Goal: Task Accomplishment & Management: Use online tool/utility

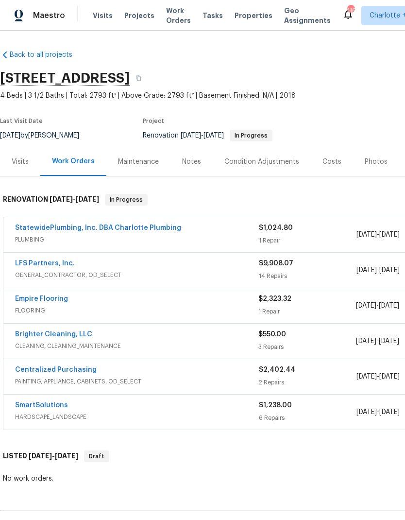
click at [53, 263] on link "LFS Partners, Inc." at bounding box center [45, 263] width 60 height 7
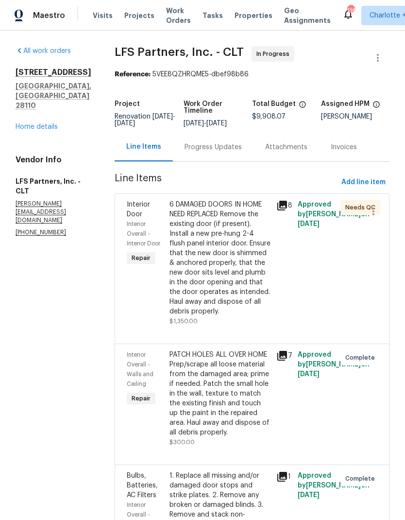
click at [239, 251] on div "6 DAMAGED DOORS IN HOME NEED REPLACED Remove the existing door (if present). In…" at bounding box center [220, 258] width 101 height 117
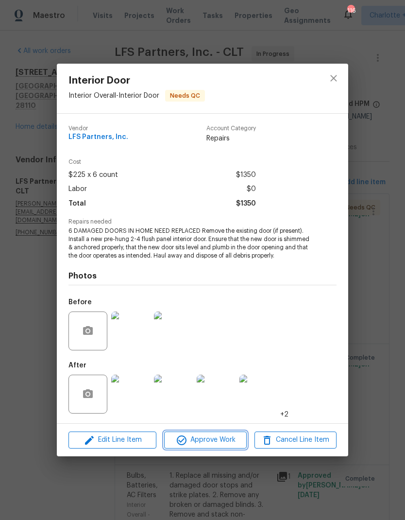
click at [235, 442] on span "Approve Work" at bounding box center [205, 440] width 76 height 12
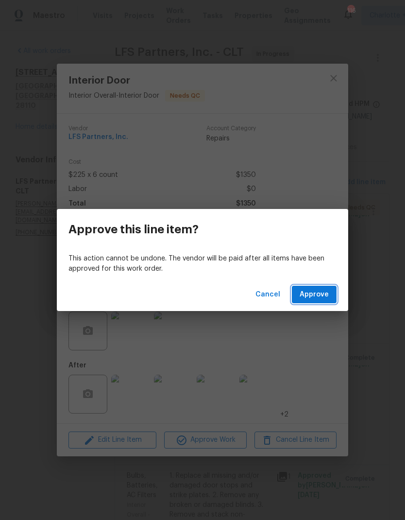
click at [320, 296] on span "Approve" at bounding box center [314, 295] width 29 height 12
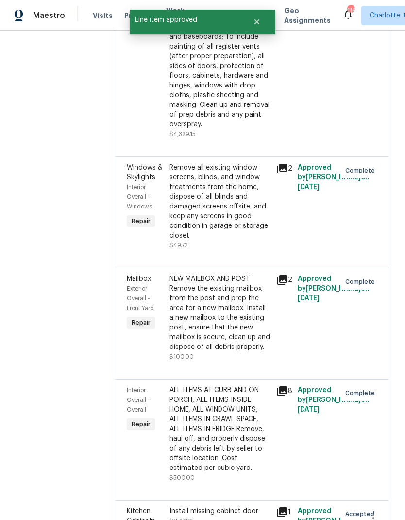
scroll to position [1621, 0]
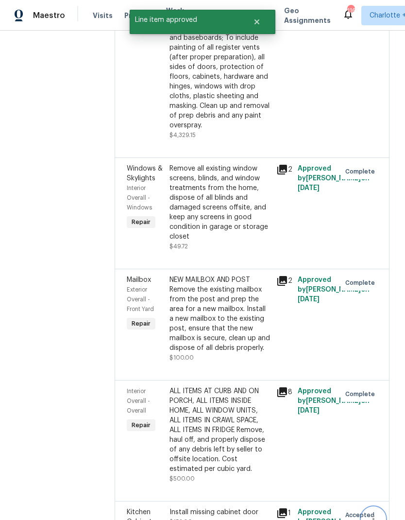
click at [375, 513] on icon "button" at bounding box center [374, 519] width 12 height 12
click at [385, 466] on li "Cancel" at bounding box center [377, 466] width 37 height 16
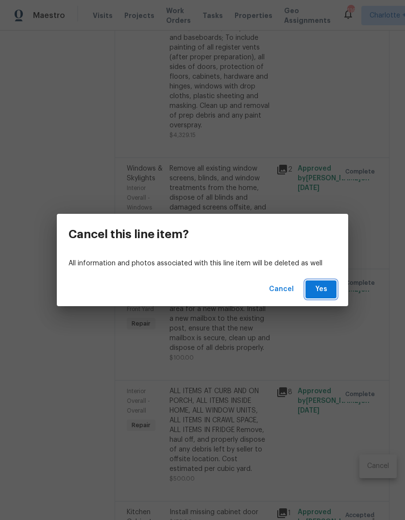
click at [322, 291] on span "Yes" at bounding box center [321, 289] width 16 height 12
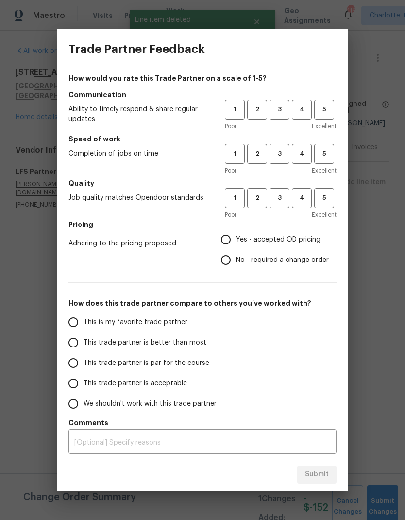
scroll to position [0, 0]
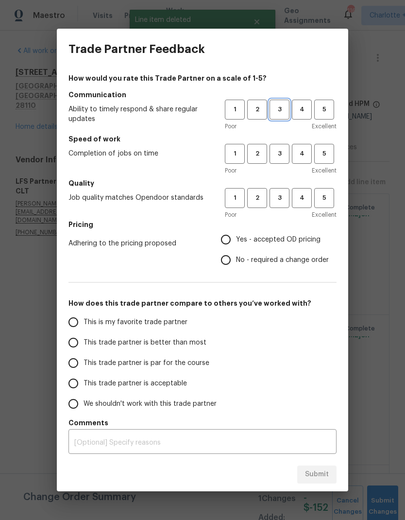
click at [279, 104] on span "3" at bounding box center [280, 109] width 18 height 11
click at [283, 158] on span "3" at bounding box center [280, 153] width 18 height 11
click at [287, 194] on span "3" at bounding box center [280, 197] width 18 height 11
click at [233, 234] on input "Yes - accepted OD pricing" at bounding box center [226, 239] width 20 height 20
radio input "true"
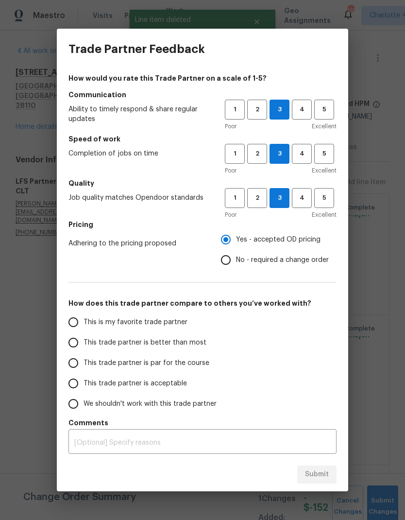
click at [83, 346] on input "This trade partner is better than most" at bounding box center [73, 342] width 20 height 20
click at [328, 475] on span "Submit" at bounding box center [317, 474] width 24 height 12
radio input "true"
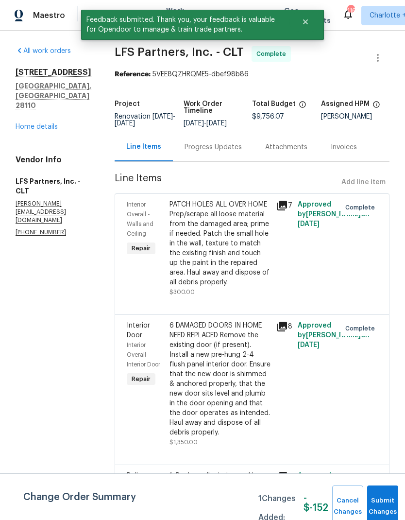
click at [38, 100] on div "[STREET_ADDRESS][PERSON_NAME] Home details" at bounding box center [54, 100] width 76 height 64
click at [25, 123] on link "Home details" at bounding box center [37, 126] width 42 height 7
